Goal: Task Accomplishment & Management: Use online tool/utility

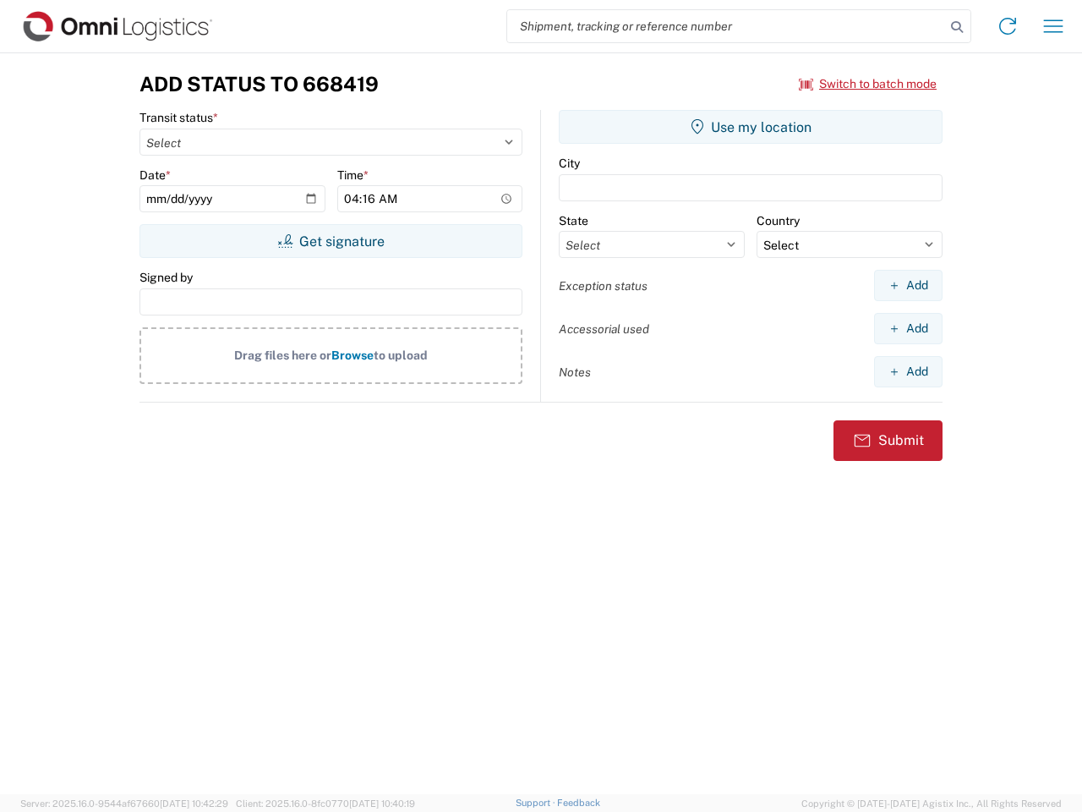
click at [726, 26] on input "search" at bounding box center [726, 26] width 438 height 32
click at [957, 27] on icon at bounding box center [957, 27] width 24 height 24
click at [1008, 26] on icon at bounding box center [1007, 26] width 27 height 27
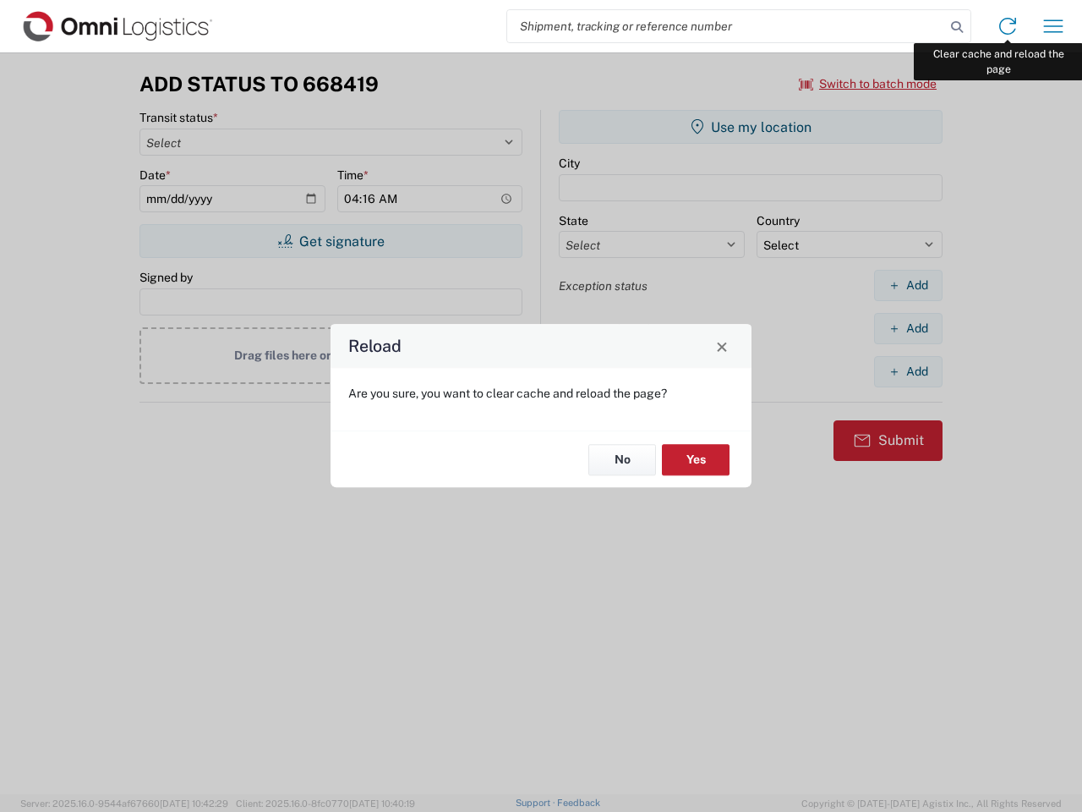
click at [1054, 26] on div "Reload Are you sure, you want to clear cache and reload the page? No Yes" at bounding box center [541, 406] width 1082 height 812
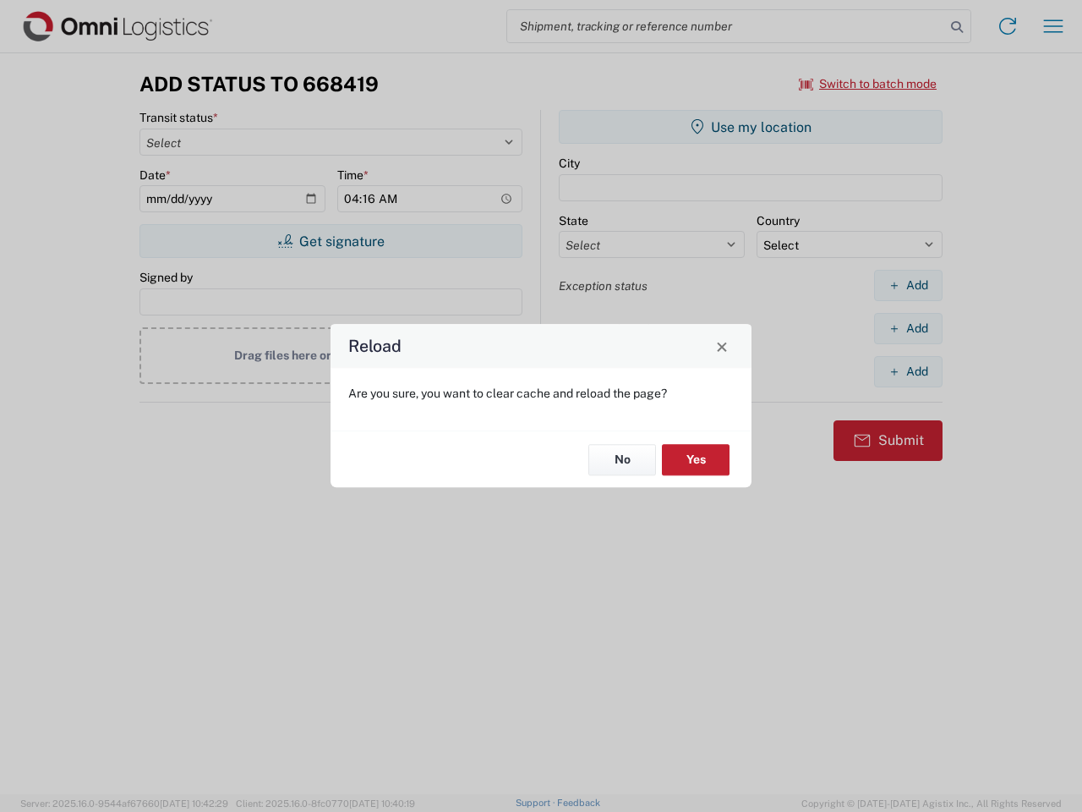
click at [868, 84] on div "Reload Are you sure, you want to clear cache and reload the page? No Yes" at bounding box center [541, 406] width 1082 height 812
click at [331, 241] on div "Reload Are you sure, you want to clear cache and reload the page? No Yes" at bounding box center [541, 406] width 1082 height 812
click at [751, 127] on div "Reload Are you sure, you want to clear cache and reload the page? No Yes" at bounding box center [541, 406] width 1082 height 812
click at [908, 285] on div "Reload Are you sure, you want to clear cache and reload the page? No Yes" at bounding box center [541, 406] width 1082 height 812
click at [908, 328] on div "Reload Are you sure, you want to clear cache and reload the page? No Yes" at bounding box center [541, 406] width 1082 height 812
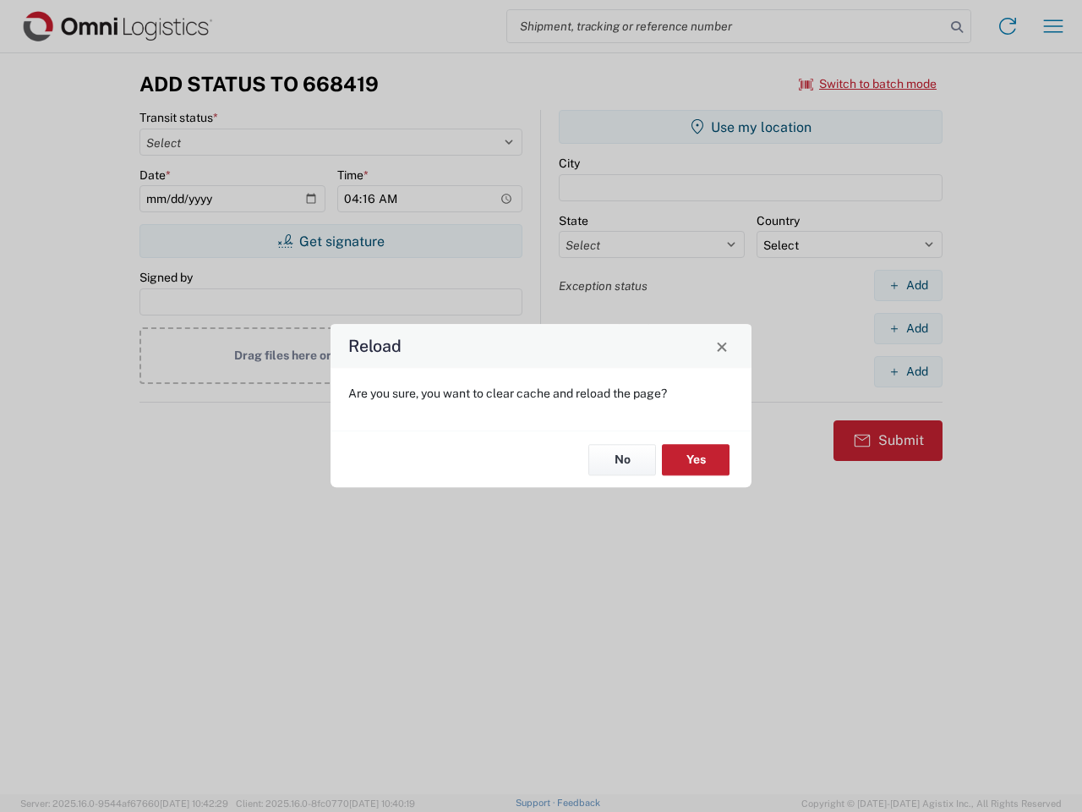
click at [908, 371] on div "Reload Are you sure, you want to clear cache and reload the page? No Yes" at bounding box center [541, 406] width 1082 height 812
